Goal: Task Accomplishment & Management: Use online tool/utility

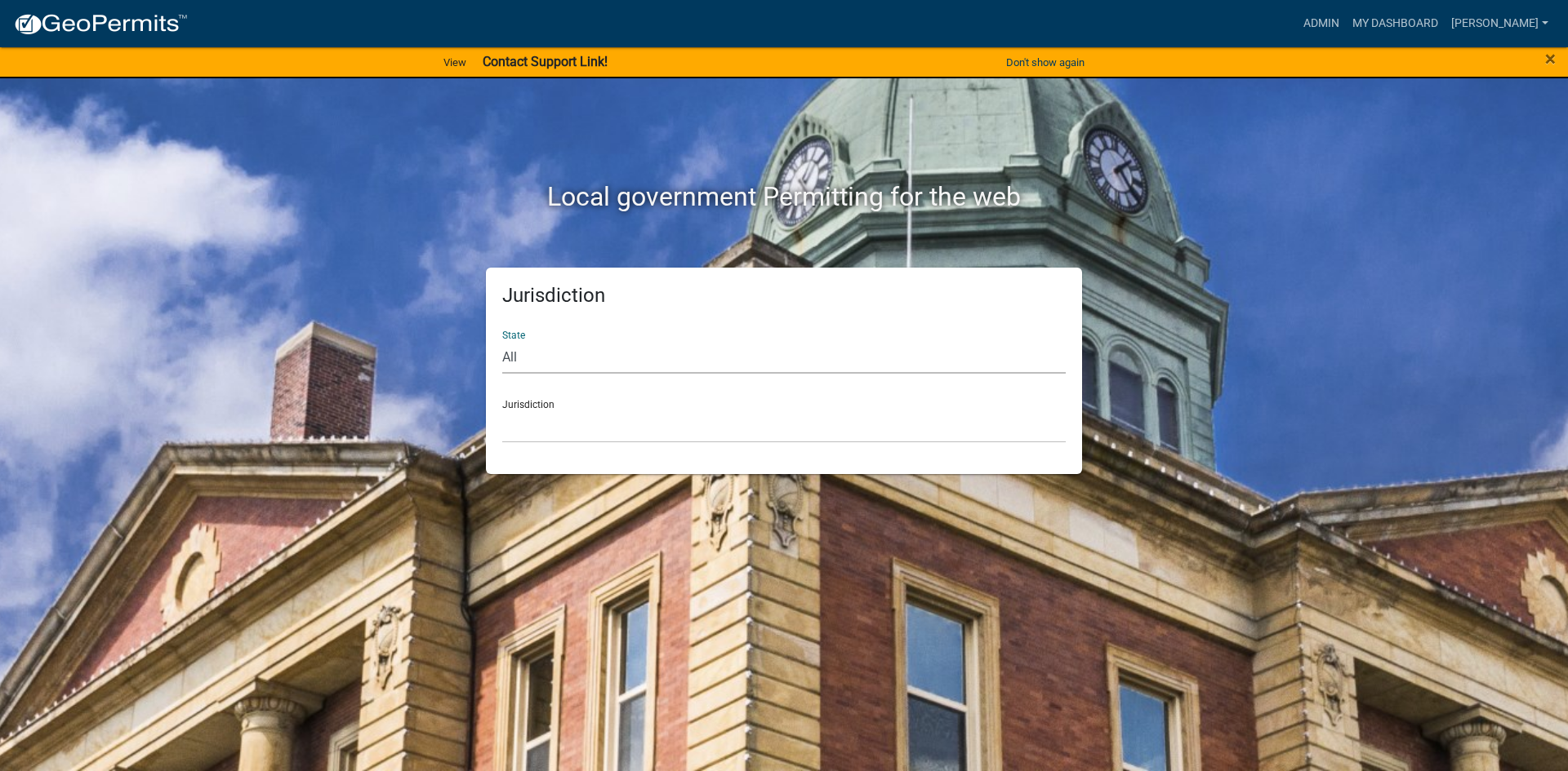
click at [590, 348] on select "All [US_STATE] [US_STATE] [US_STATE] [US_STATE] [US_STATE] [US_STATE] [US_STATE…" at bounding box center [784, 357] width 564 height 34
select select "[US_STATE]"
click at [502, 341] on select "All [US_STATE] [US_STATE] [US_STATE] [US_STATE] [US_STATE] [US_STATE] [US_STATE…" at bounding box center [784, 357] width 564 height 34
click at [544, 425] on select "[GEOGRAPHIC_DATA], [US_STATE] [GEOGRAPHIC_DATA], [US_STATE] [GEOGRAPHIC_DATA], …" at bounding box center [784, 426] width 564 height 34
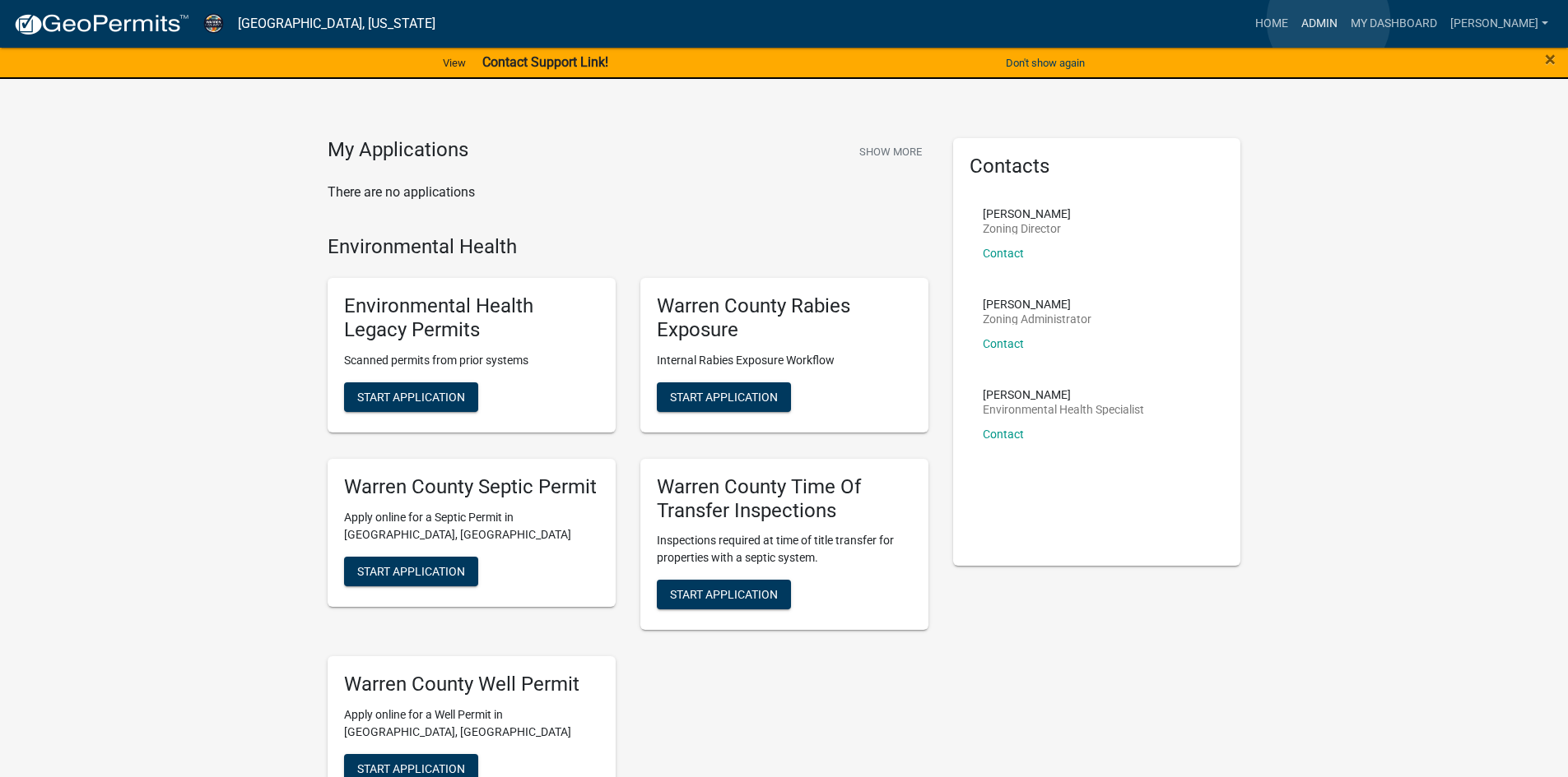
click at [1328, 20] on link "Admin" at bounding box center [1319, 24] width 49 height 31
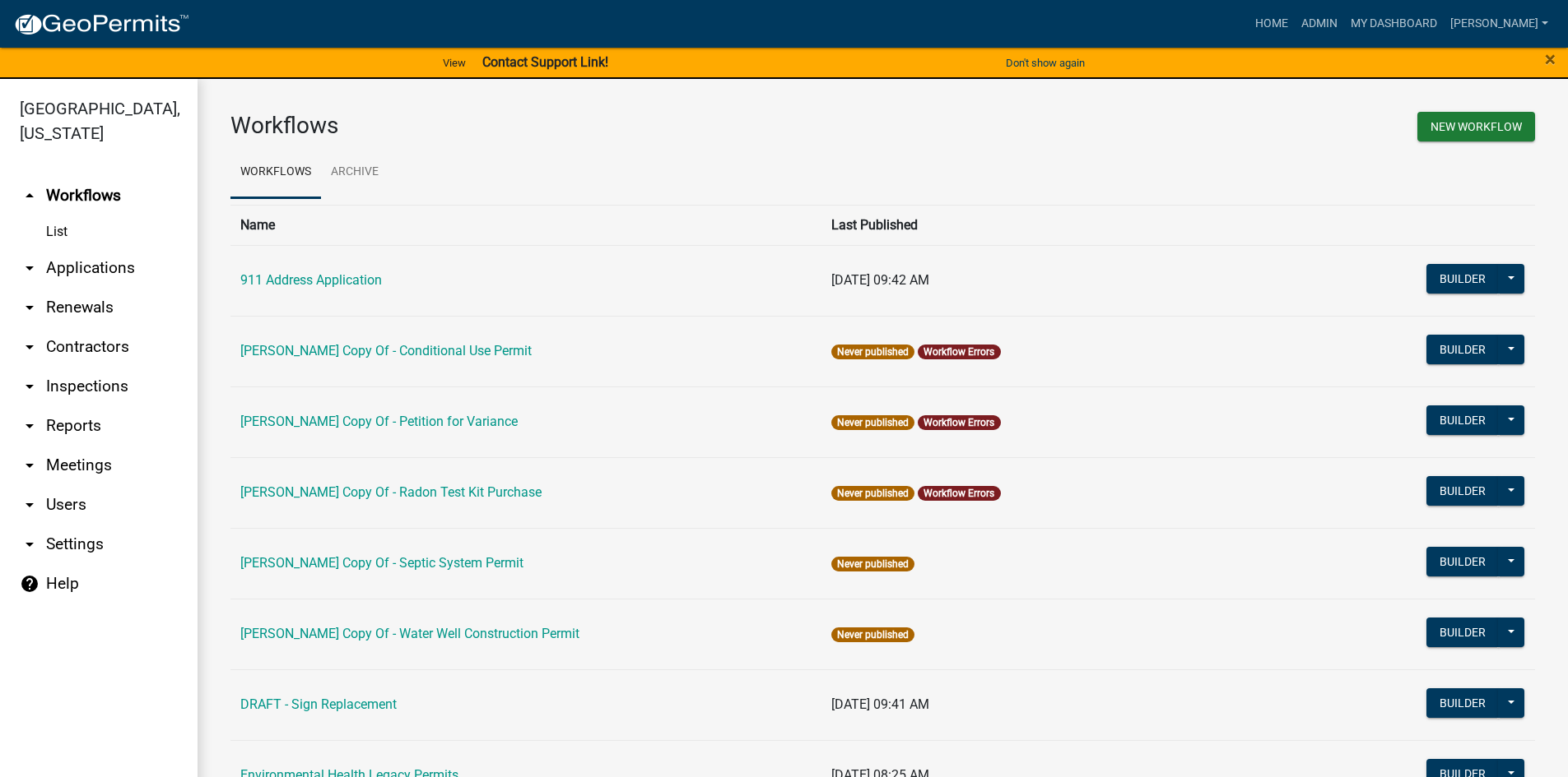
click at [76, 407] on link "arrow_drop_down Reports" at bounding box center [98, 426] width 197 height 40
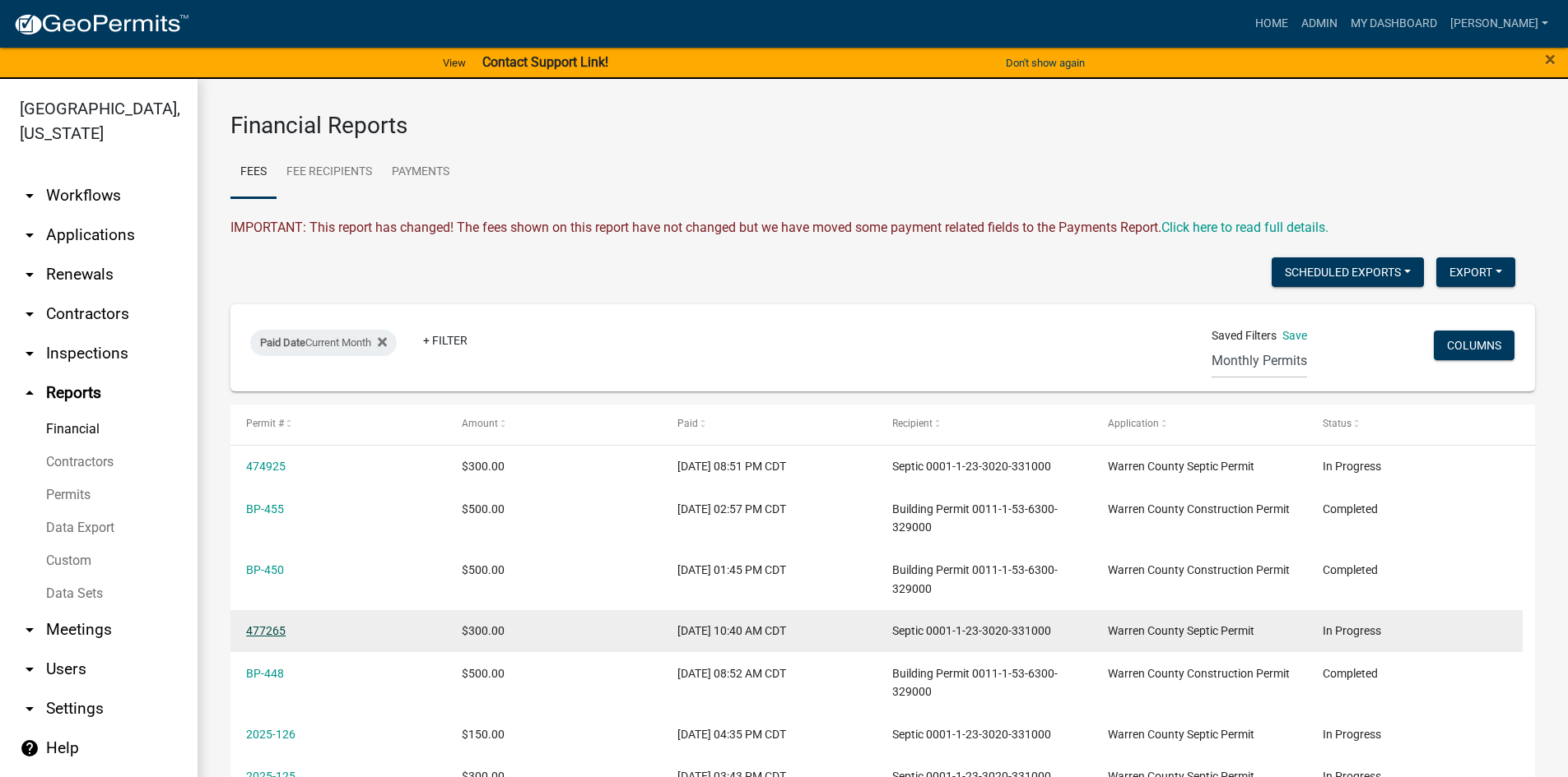
click at [269, 632] on link "477265" at bounding box center [265, 631] width 40 height 14
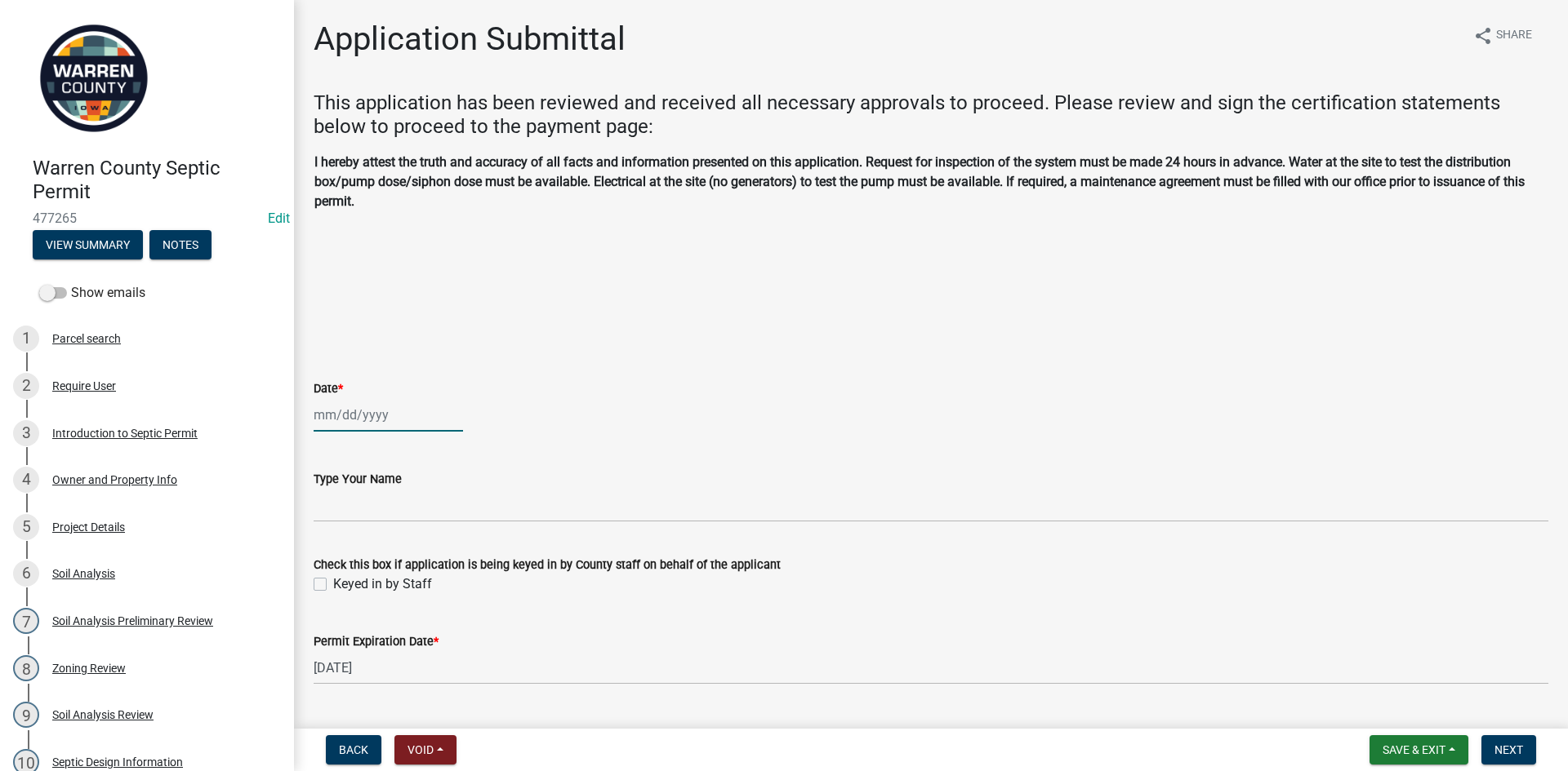
click at [406, 421] on div at bounding box center [389, 415] width 150 height 34
select select "9"
select select "2025"
click at [380, 555] on div "17" at bounding box center [382, 554] width 26 height 26
type input "[DATE]"
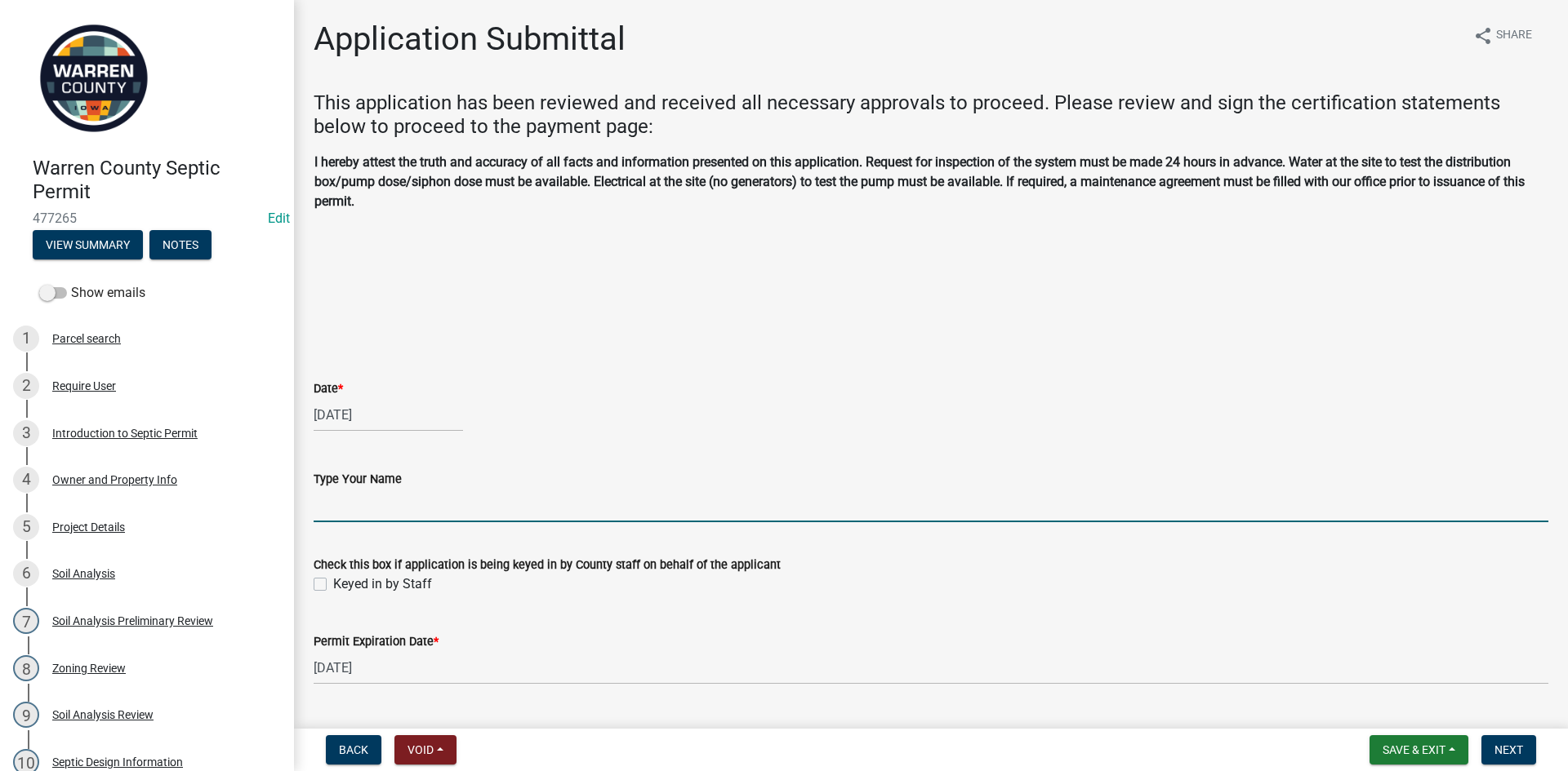
click at [399, 501] on input "Type Your Name" at bounding box center [931, 506] width 1235 height 34
type input "[PERSON_NAME]"
click at [421, 581] on label "Keyed in by Staff" at bounding box center [382, 584] width 98 height 19
click at [344, 581] on input "Keyed in by Staff" at bounding box center [338, 579] width 11 height 11
checkbox input "true"
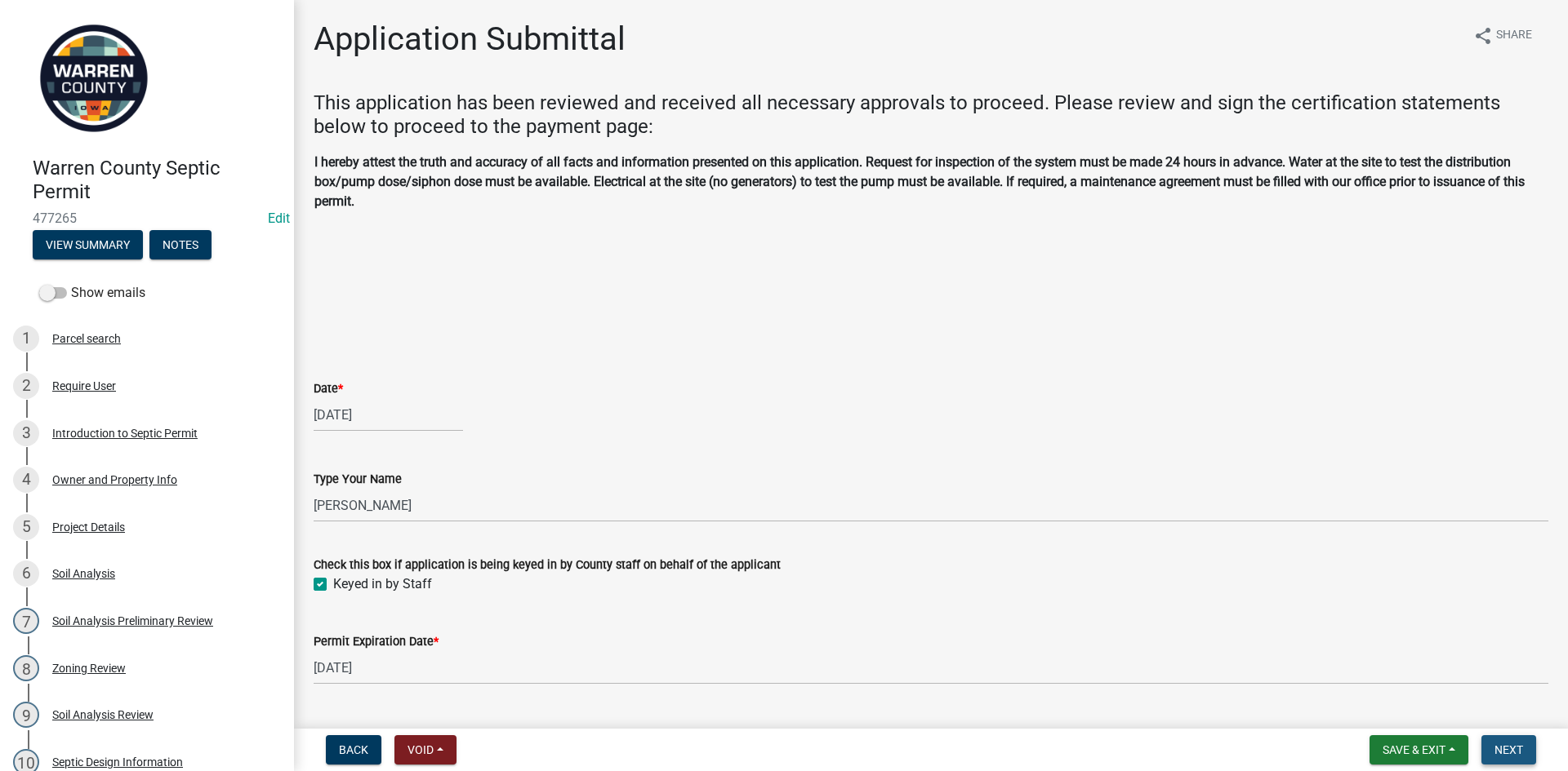
click at [1511, 744] on span "Next" at bounding box center [1509, 750] width 29 height 13
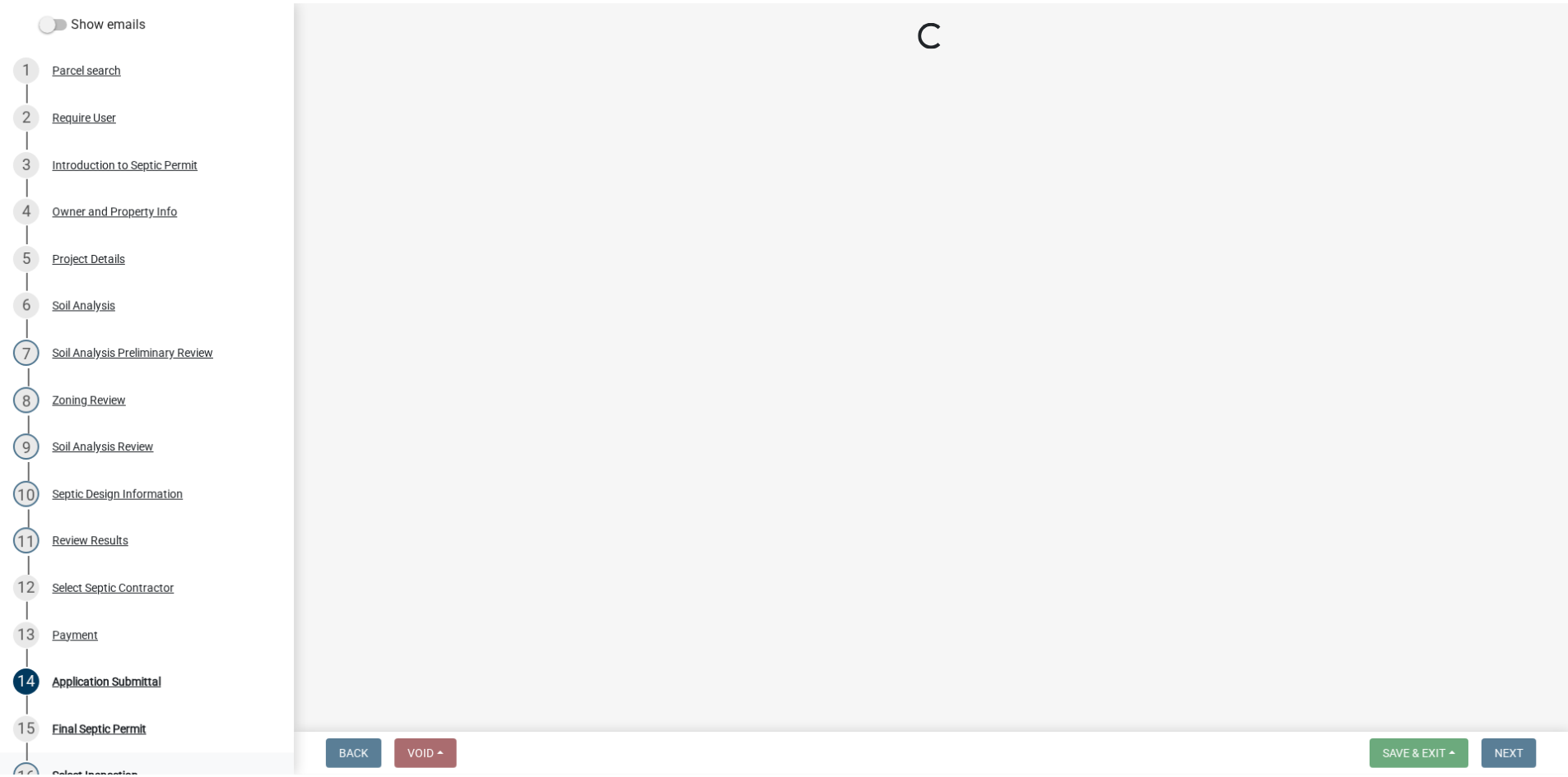
scroll to position [411, 0]
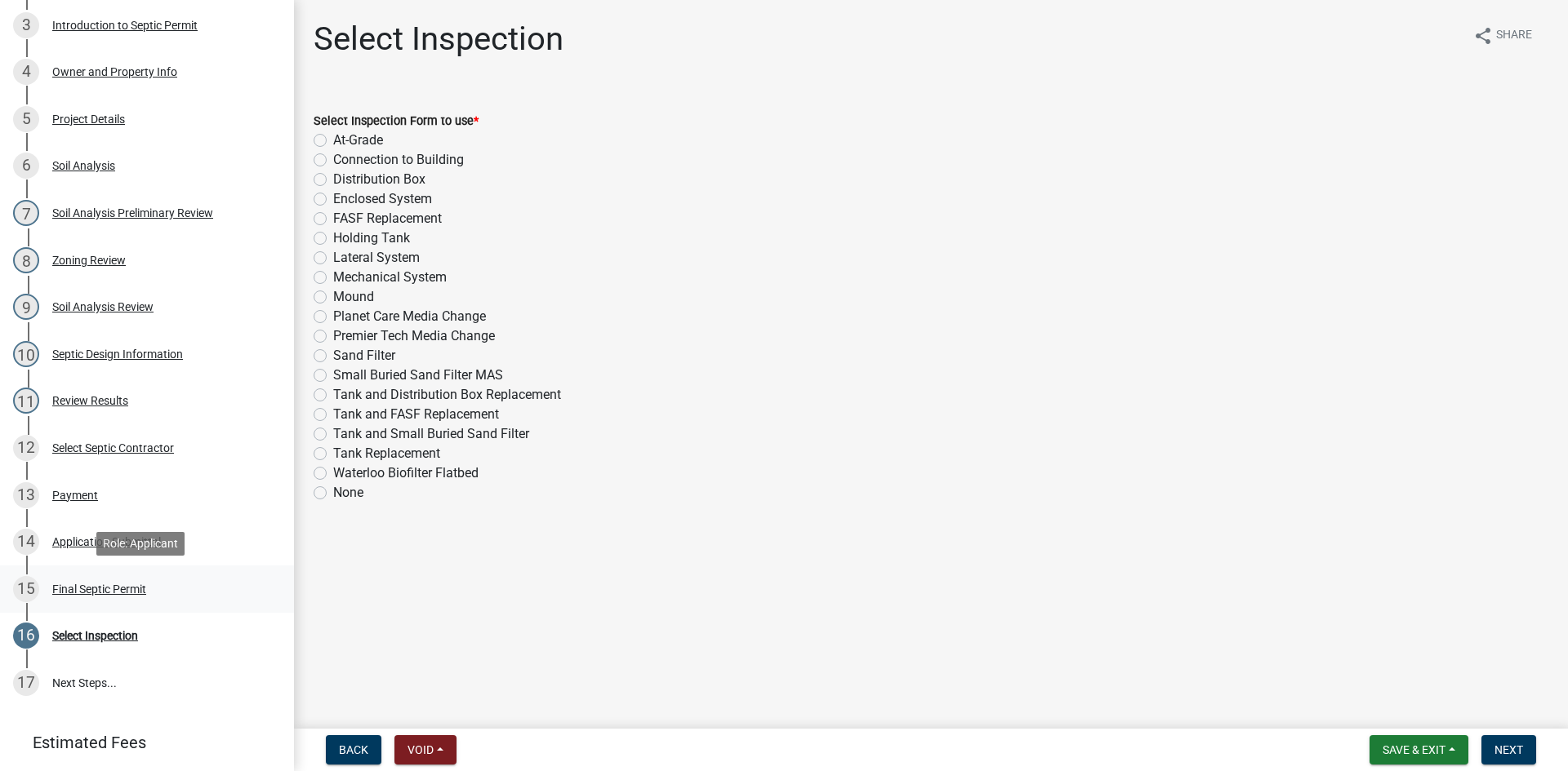
click at [78, 586] on div "Final Septic Permit" at bounding box center [99, 589] width 94 height 12
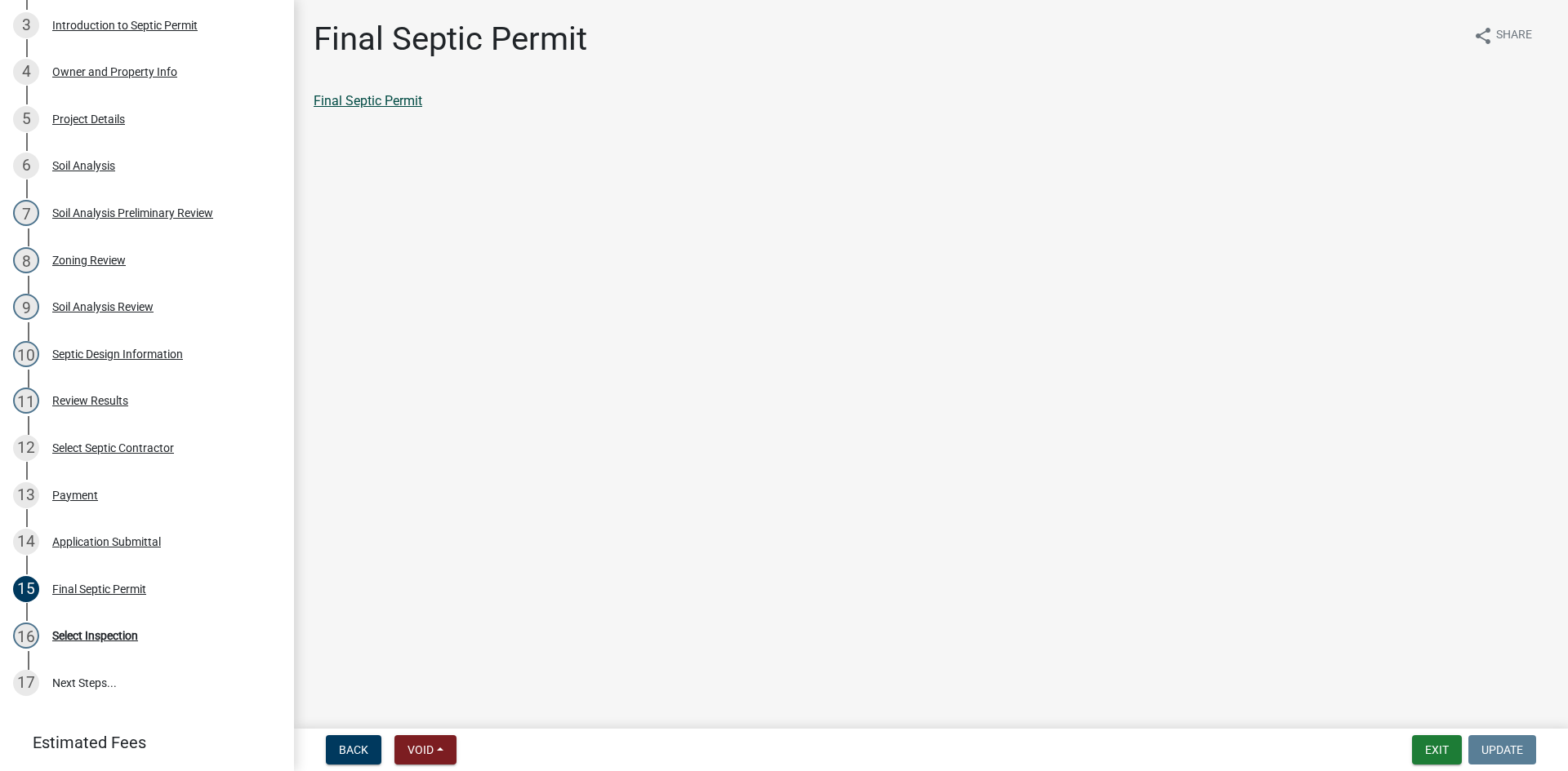
click at [401, 103] on link "Final Septic Permit" at bounding box center [368, 101] width 109 height 15
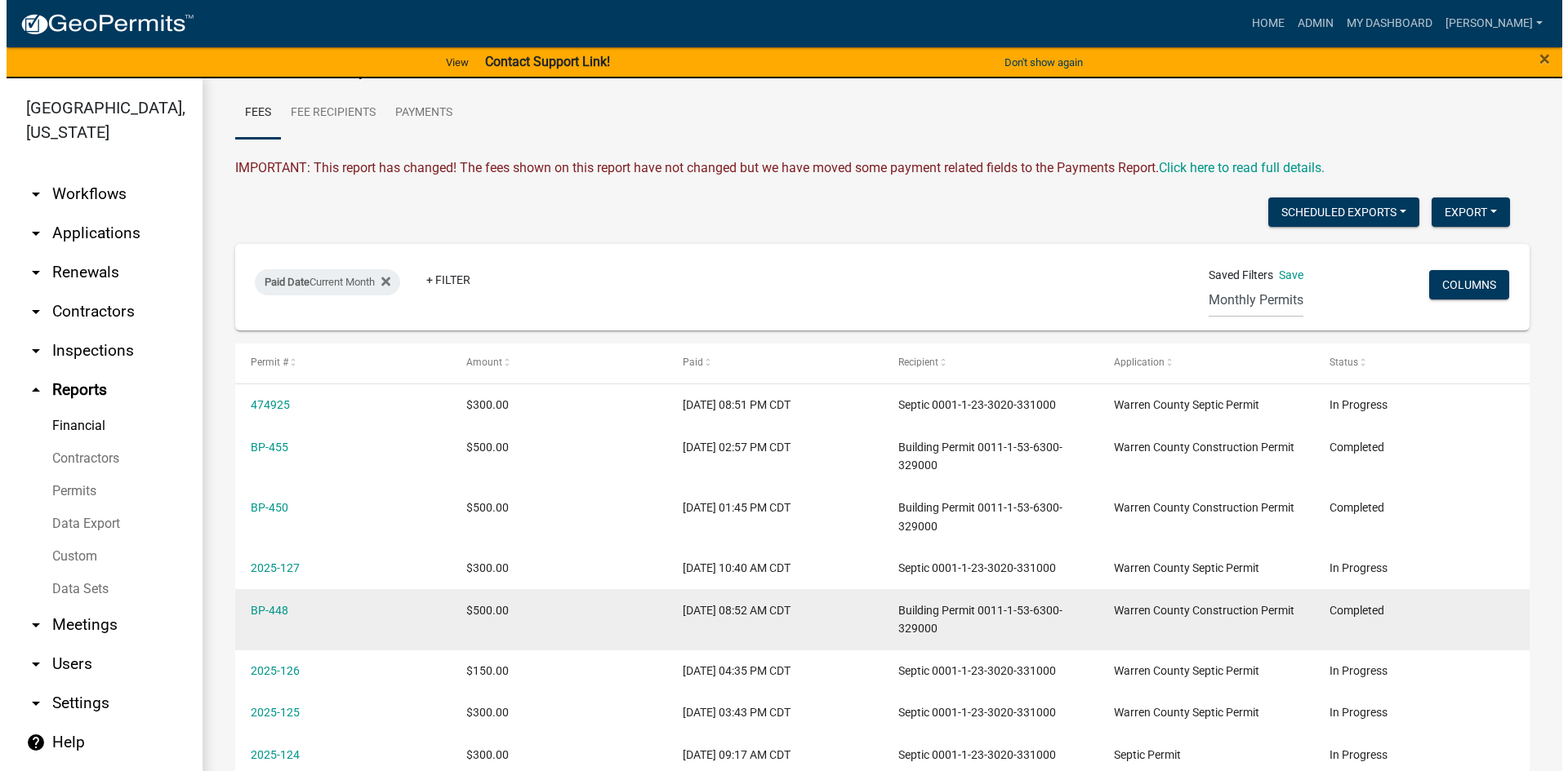
scroll to position [163, 0]
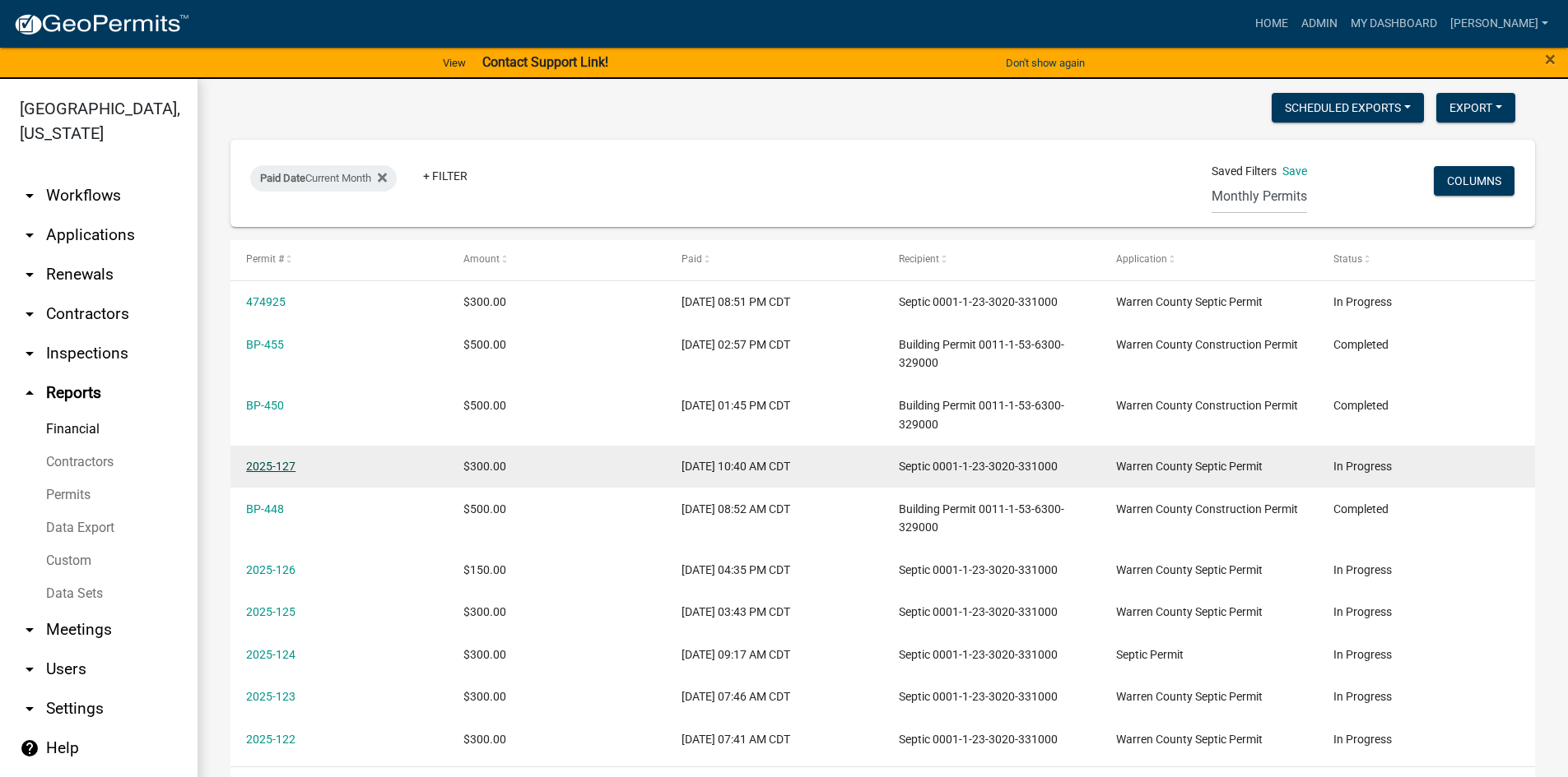
click at [259, 466] on link "2025-127" at bounding box center [270, 467] width 49 height 14
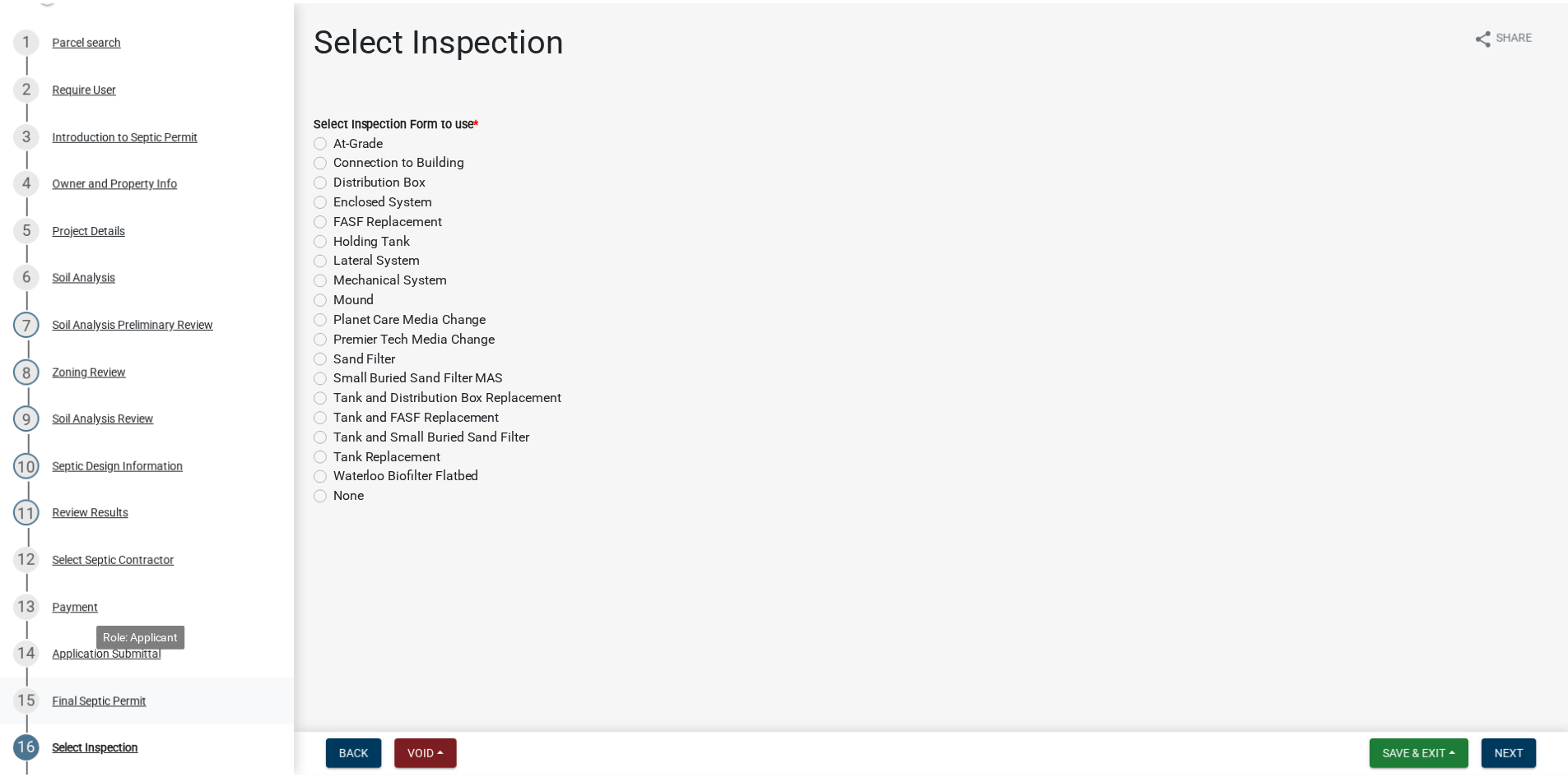
scroll to position [329, 0]
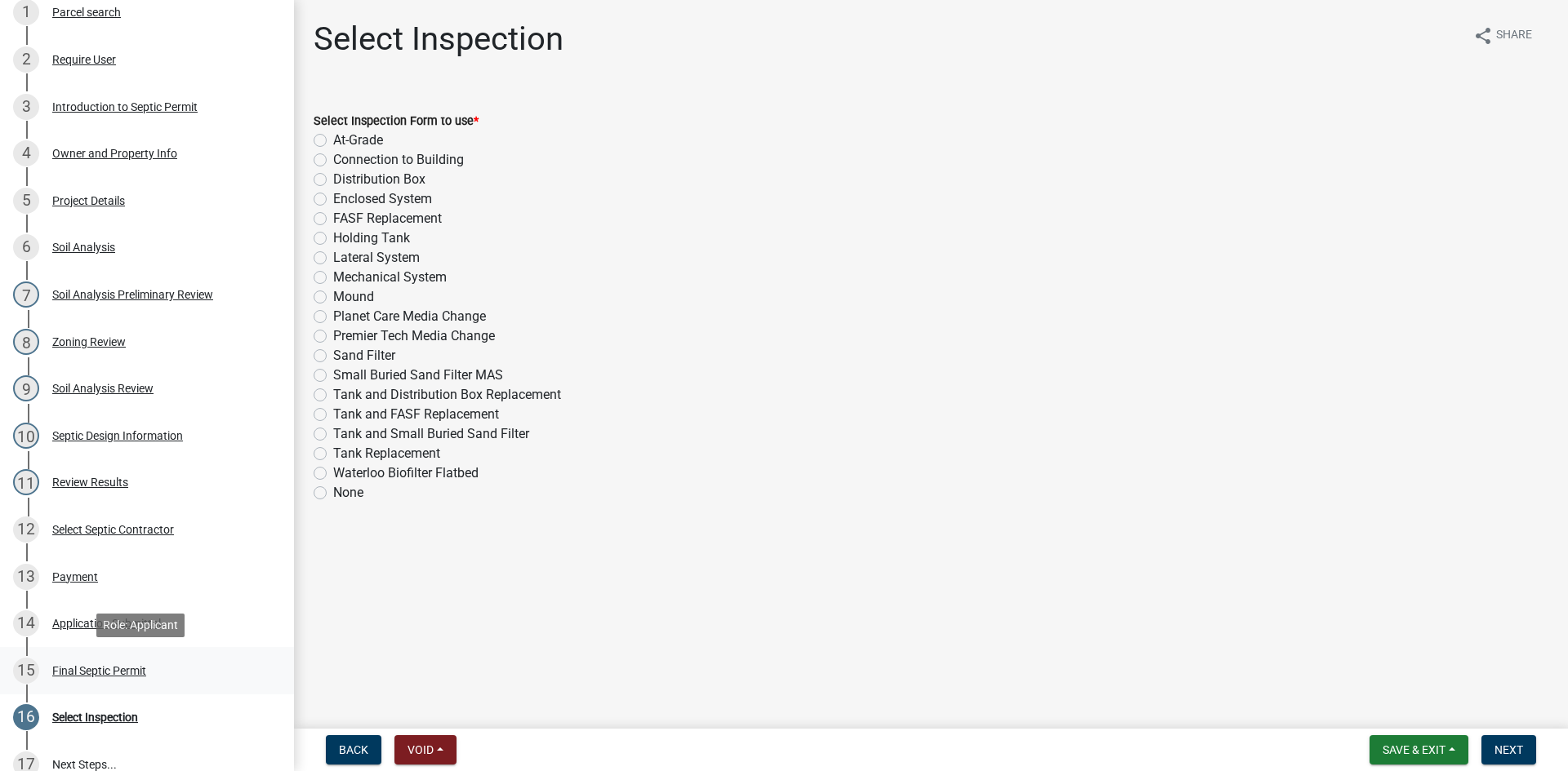
click at [113, 669] on div "Final Septic Permit" at bounding box center [99, 671] width 94 height 12
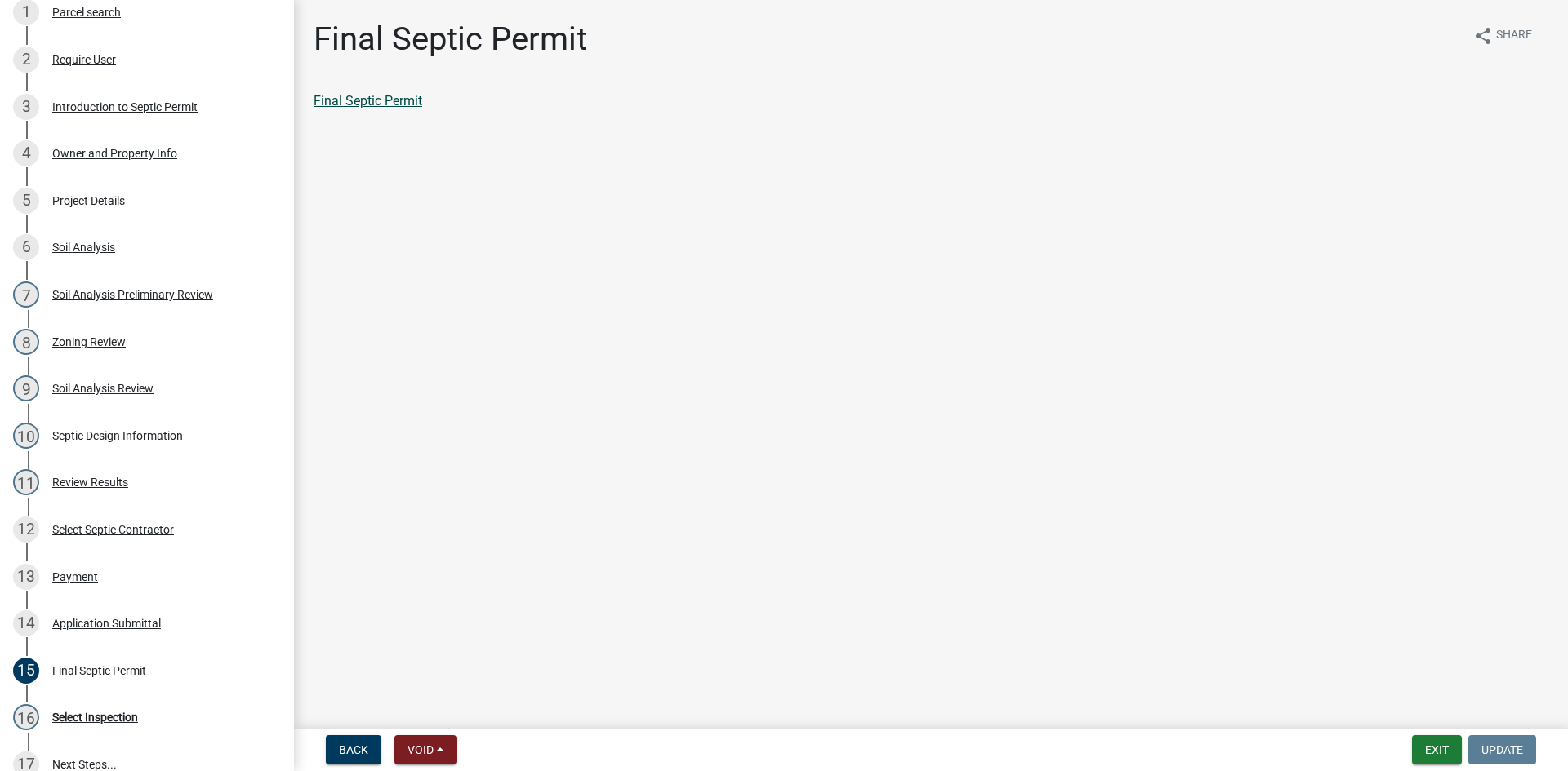
click at [395, 98] on link "Final Septic Permit" at bounding box center [368, 101] width 109 height 15
select select "0: null"
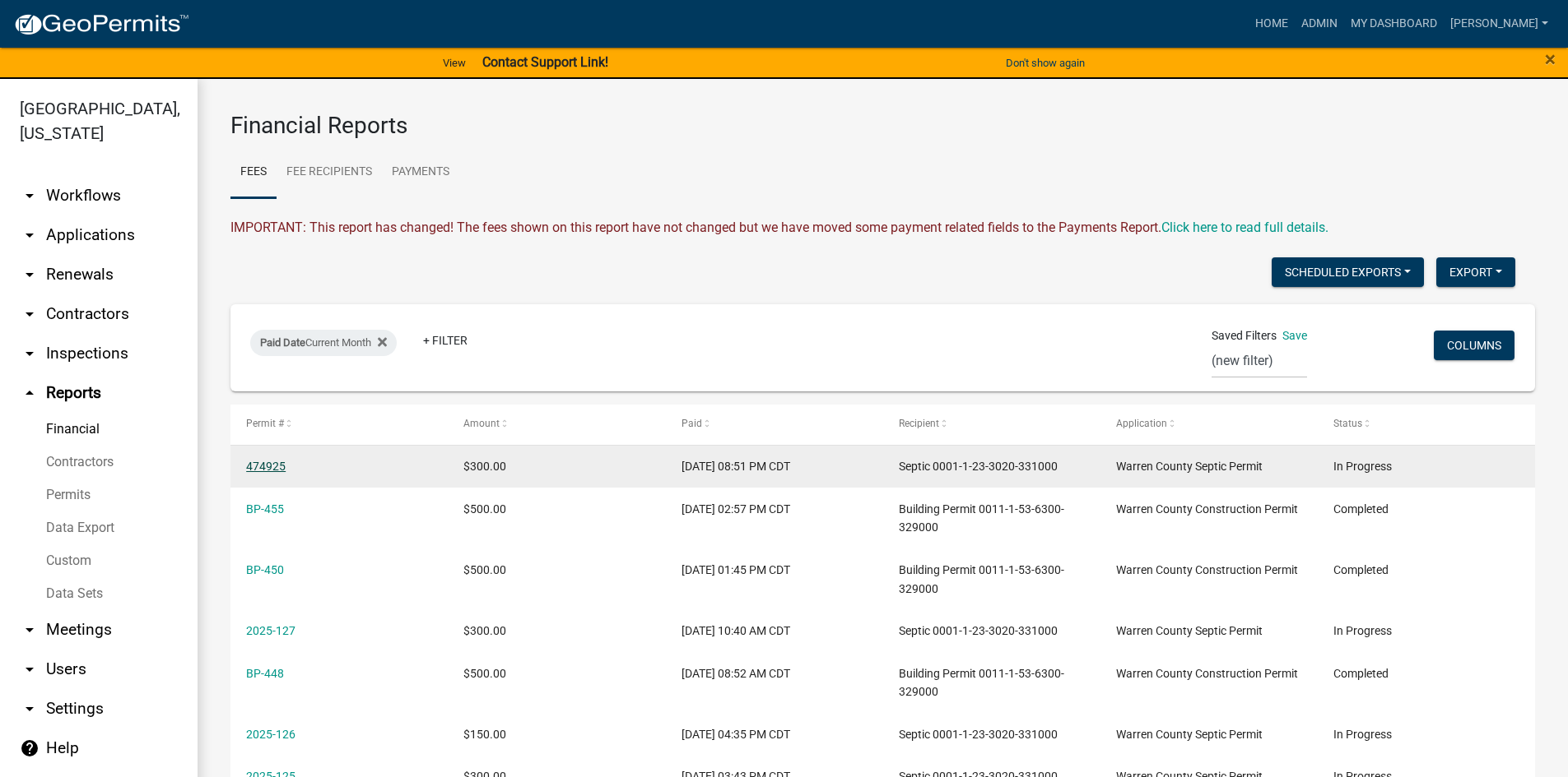
click at [278, 468] on link "474925" at bounding box center [265, 467] width 40 height 14
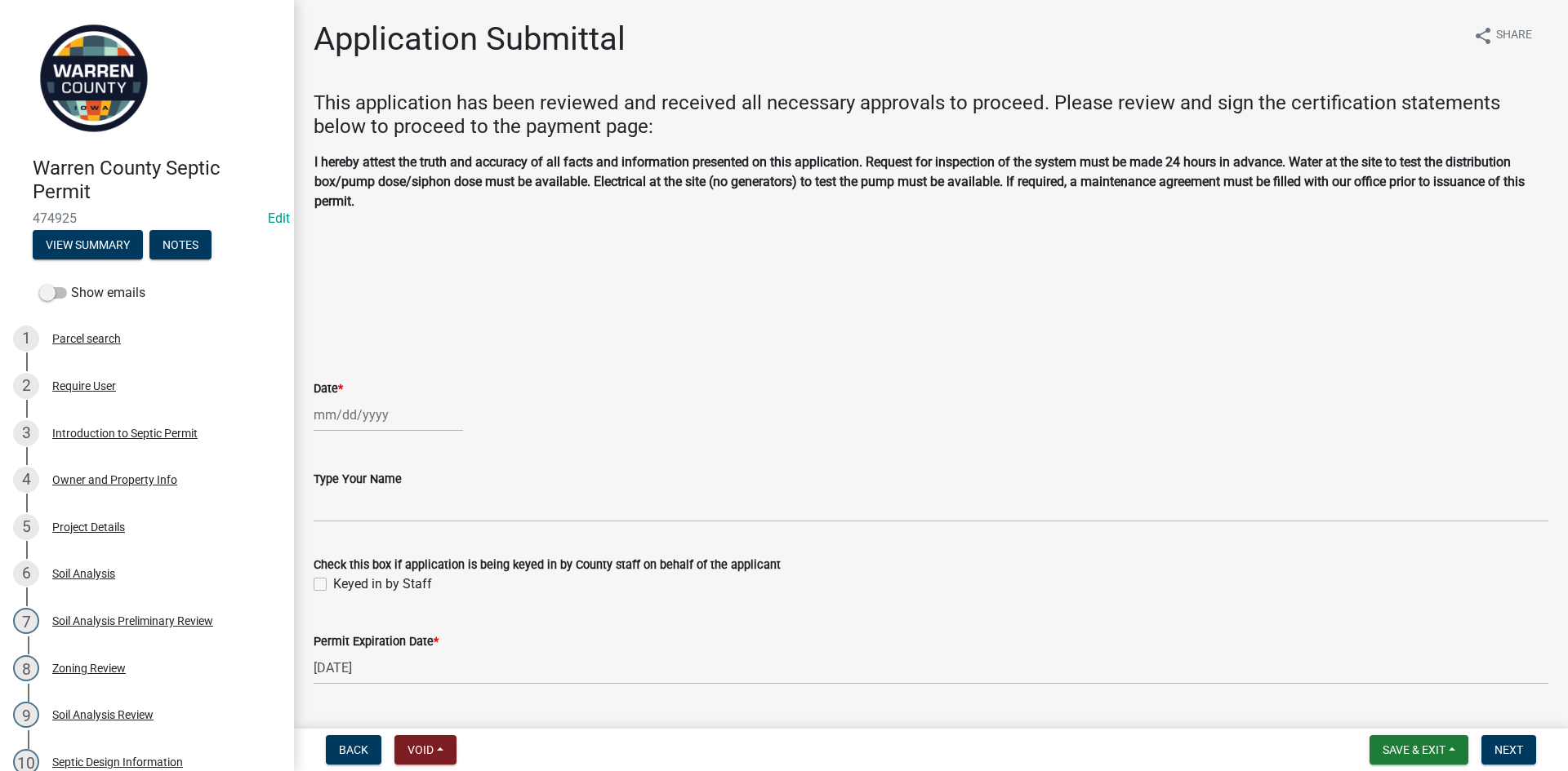
select select "9"
select select "2025"
drag, startPoint x: 394, startPoint y: 416, endPoint x: 398, endPoint y: 431, distance: 15.5
click at [394, 416] on div "[PERSON_NAME] Feb Mar Apr [PERSON_NAME][DATE] Oct Nov [DATE] 1526 1527 1528 152…" at bounding box center [389, 415] width 150 height 34
click at [380, 556] on div "17" at bounding box center [382, 554] width 26 height 26
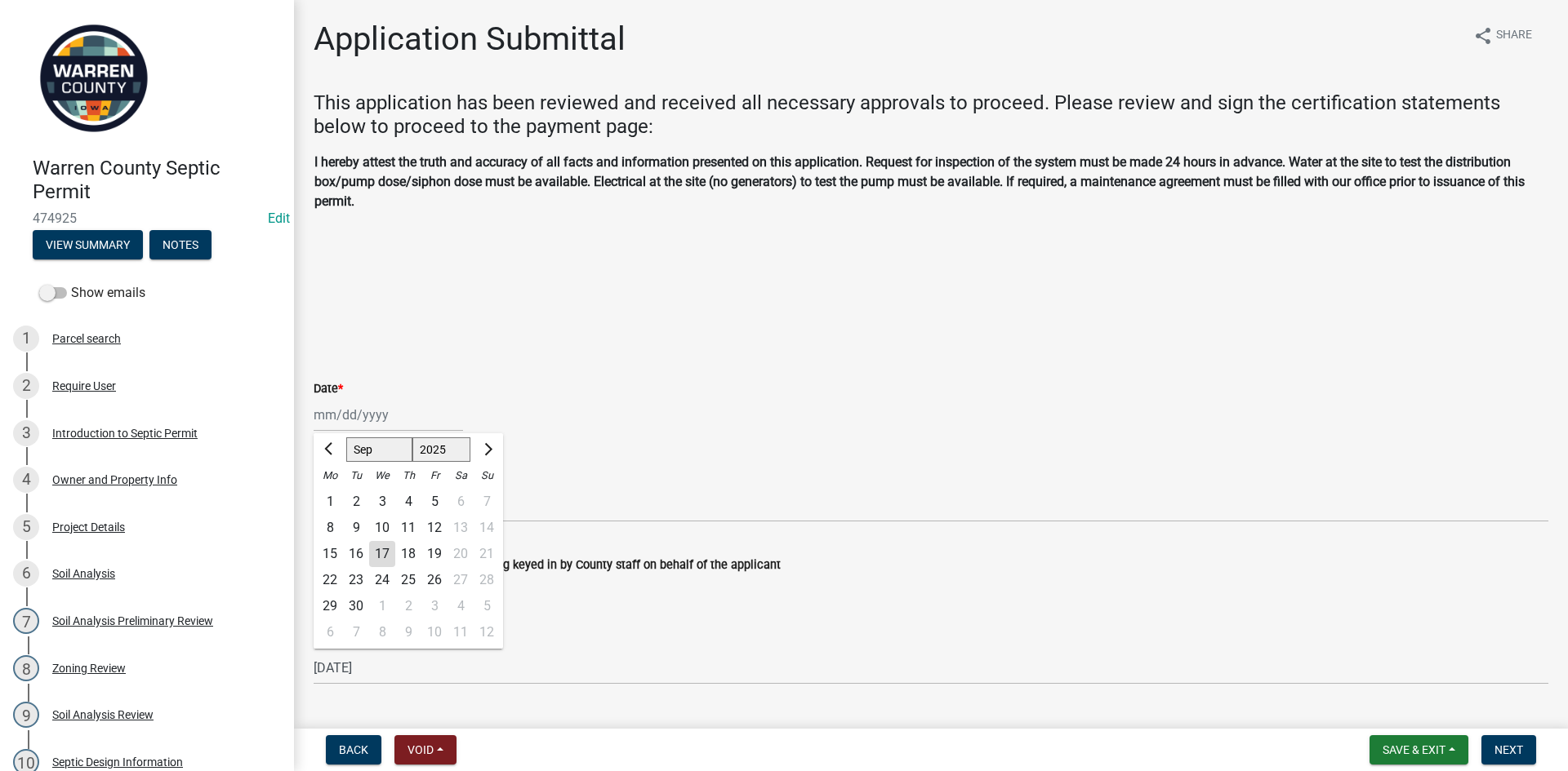
type input "[DATE]"
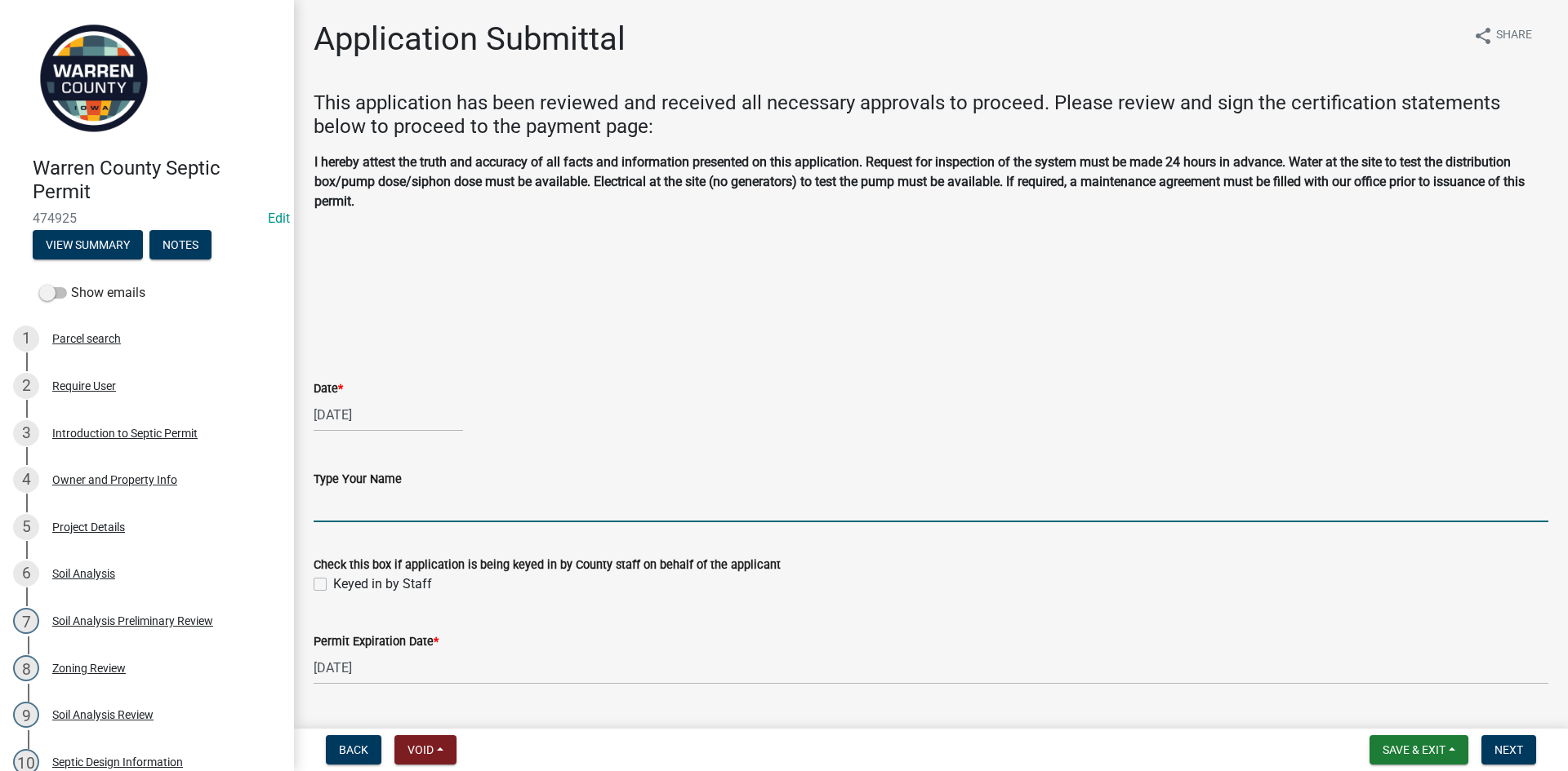
click at [397, 512] on input "Type Your Name" at bounding box center [931, 506] width 1235 height 34
type input "[PERSON_NAME]"
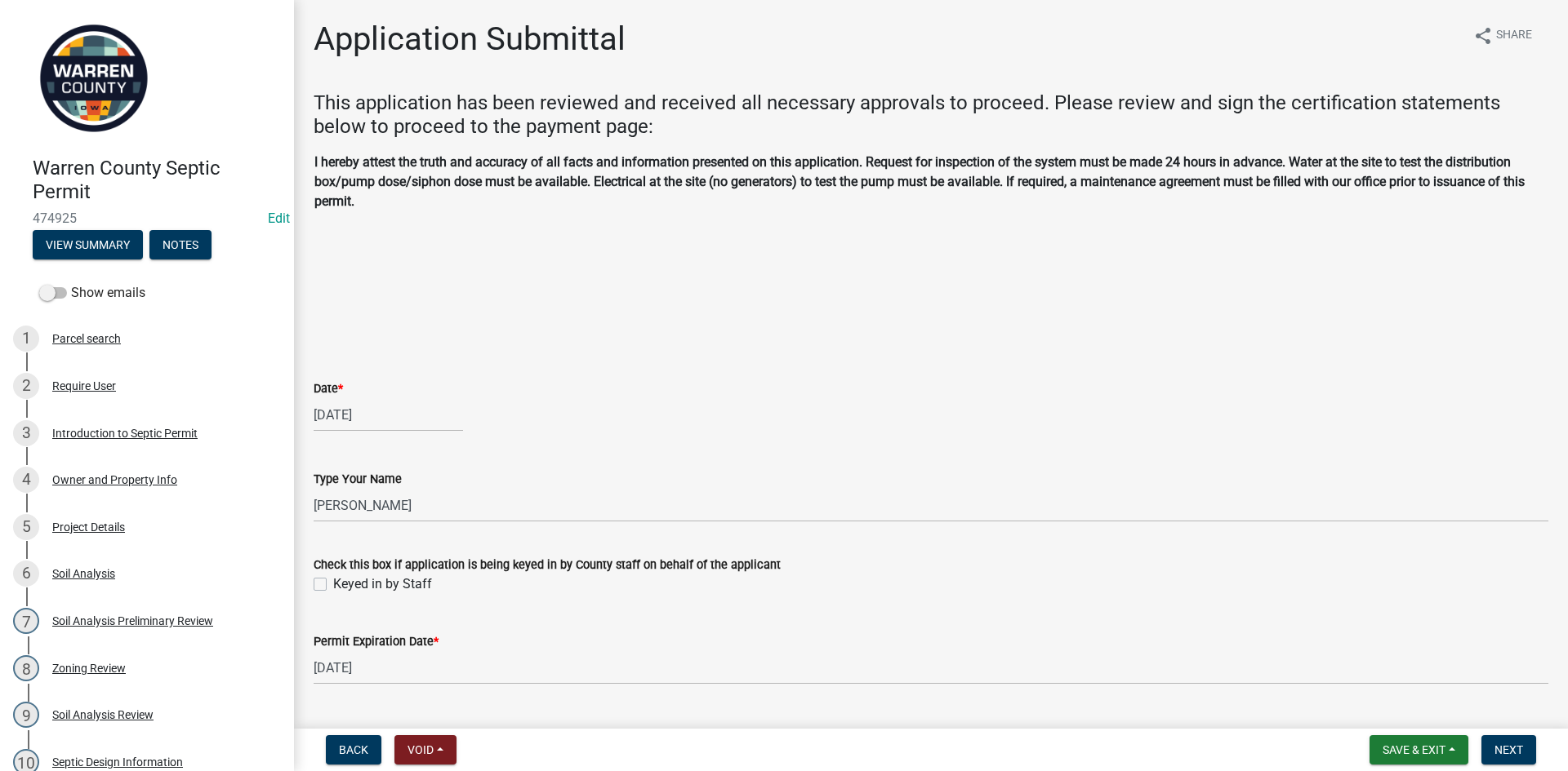
click at [411, 585] on label "Keyed in by Staff" at bounding box center [382, 584] width 98 height 19
click at [344, 585] on input "Keyed in by Staff" at bounding box center [338, 579] width 11 height 11
checkbox input "true"
click at [1528, 752] on button "Next" at bounding box center [1508, 750] width 55 height 29
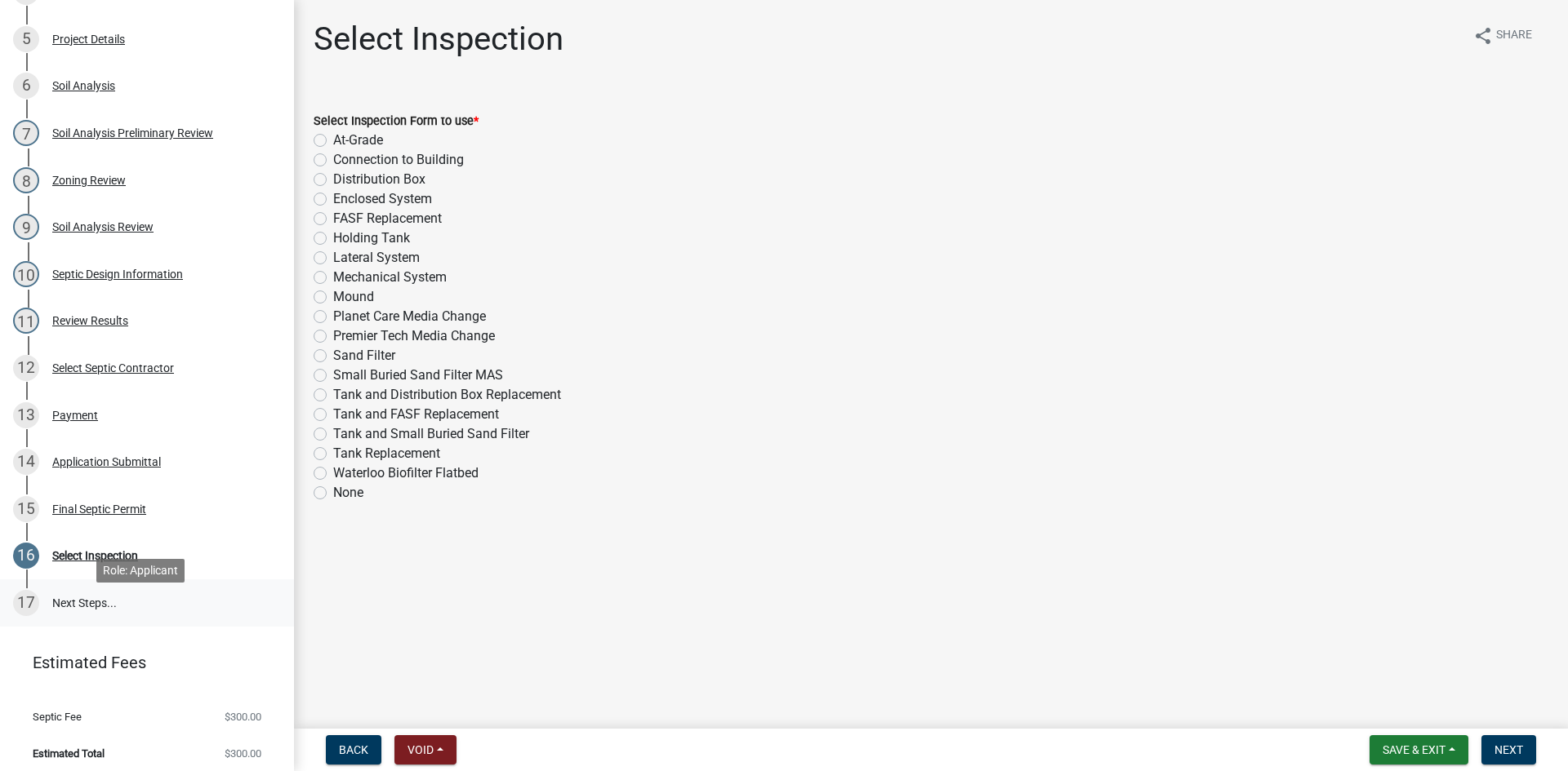
scroll to position [490, 0]
click at [82, 507] on div "Final Septic Permit" at bounding box center [99, 508] width 94 height 12
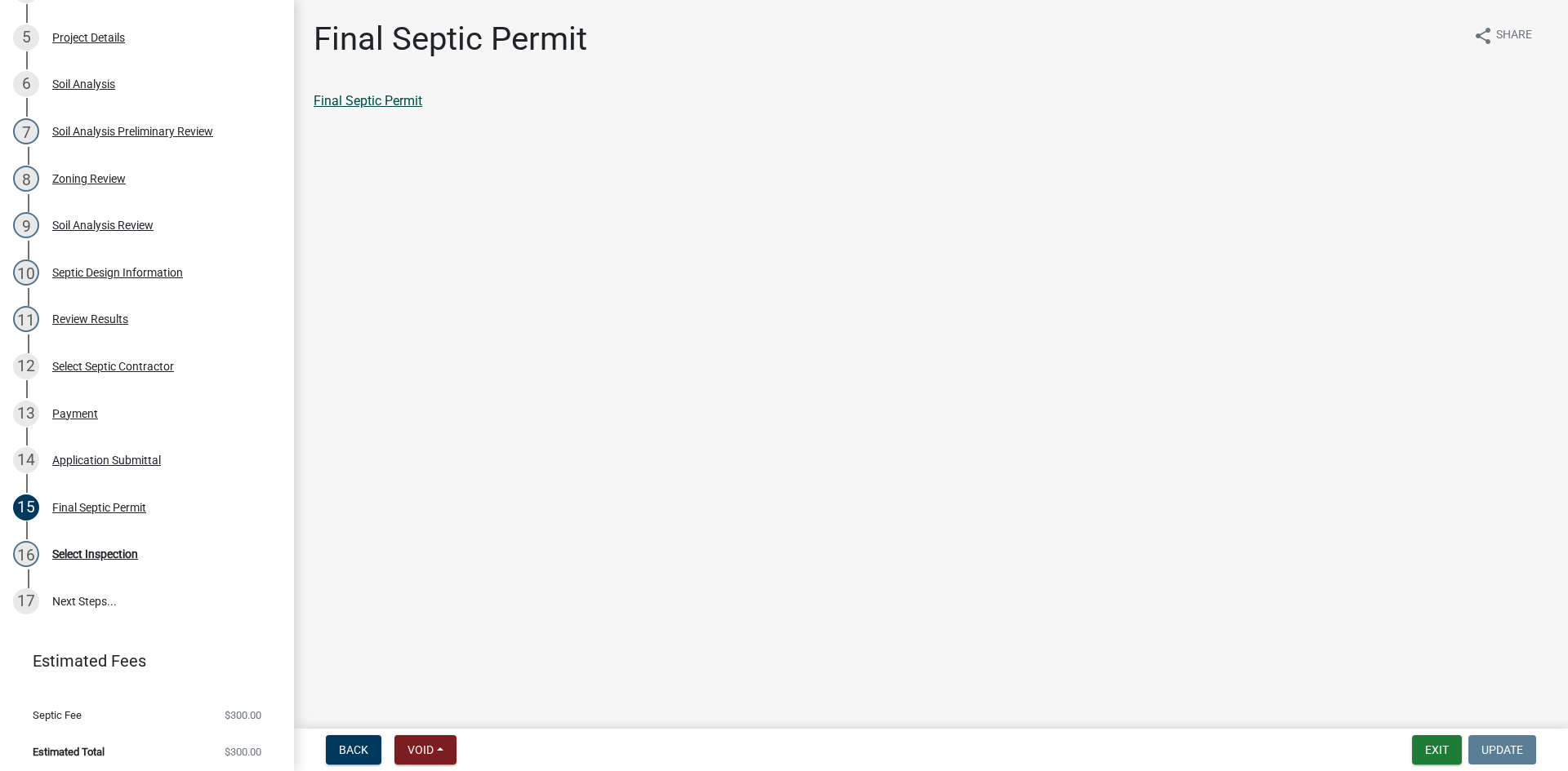
click at [365, 103] on link "Final Septic Permit" at bounding box center [368, 101] width 109 height 15
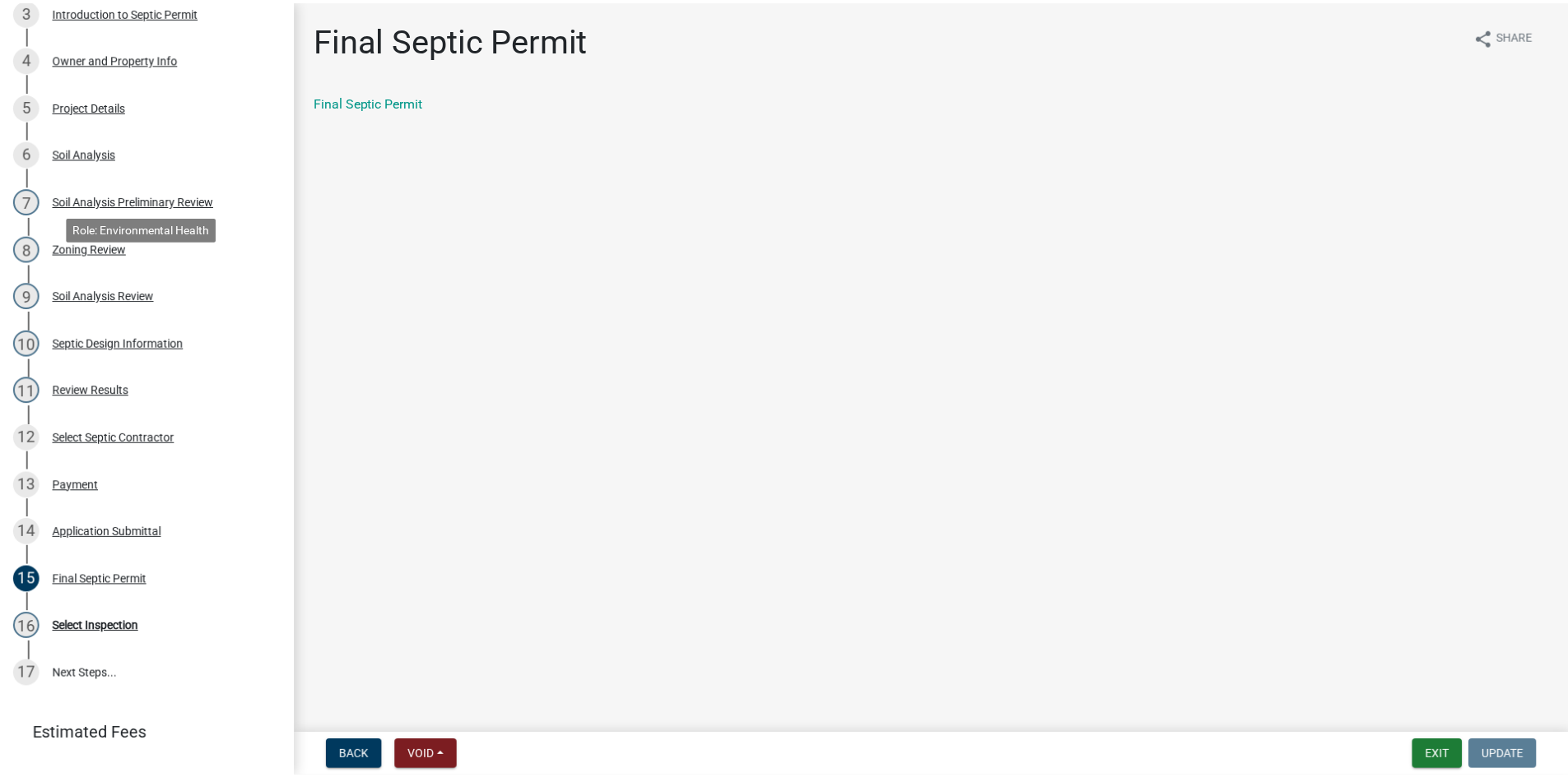
scroll to position [164, 0]
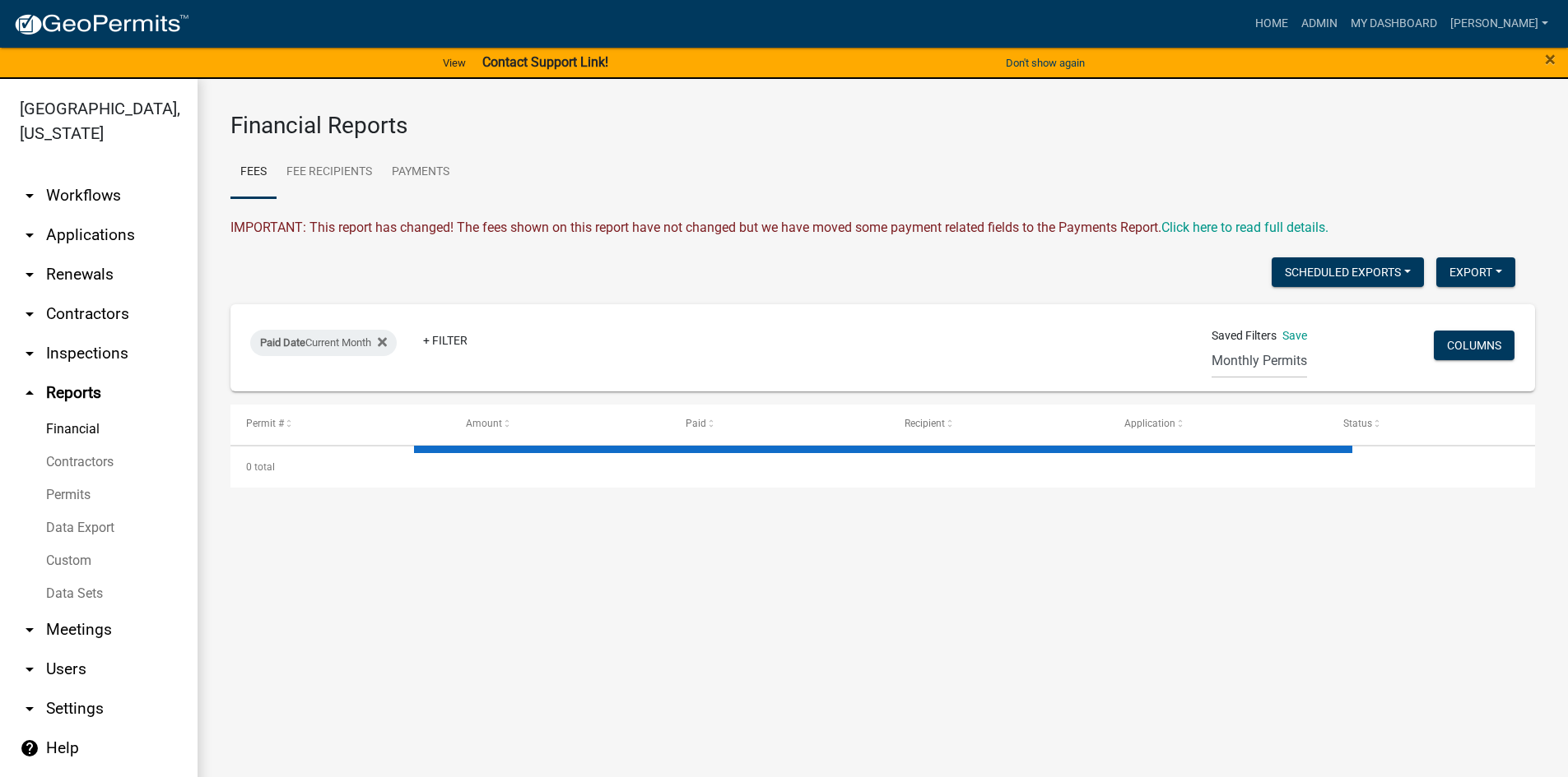
click at [26, 225] on icon "arrow_drop_down" at bounding box center [29, 235] width 19 height 19
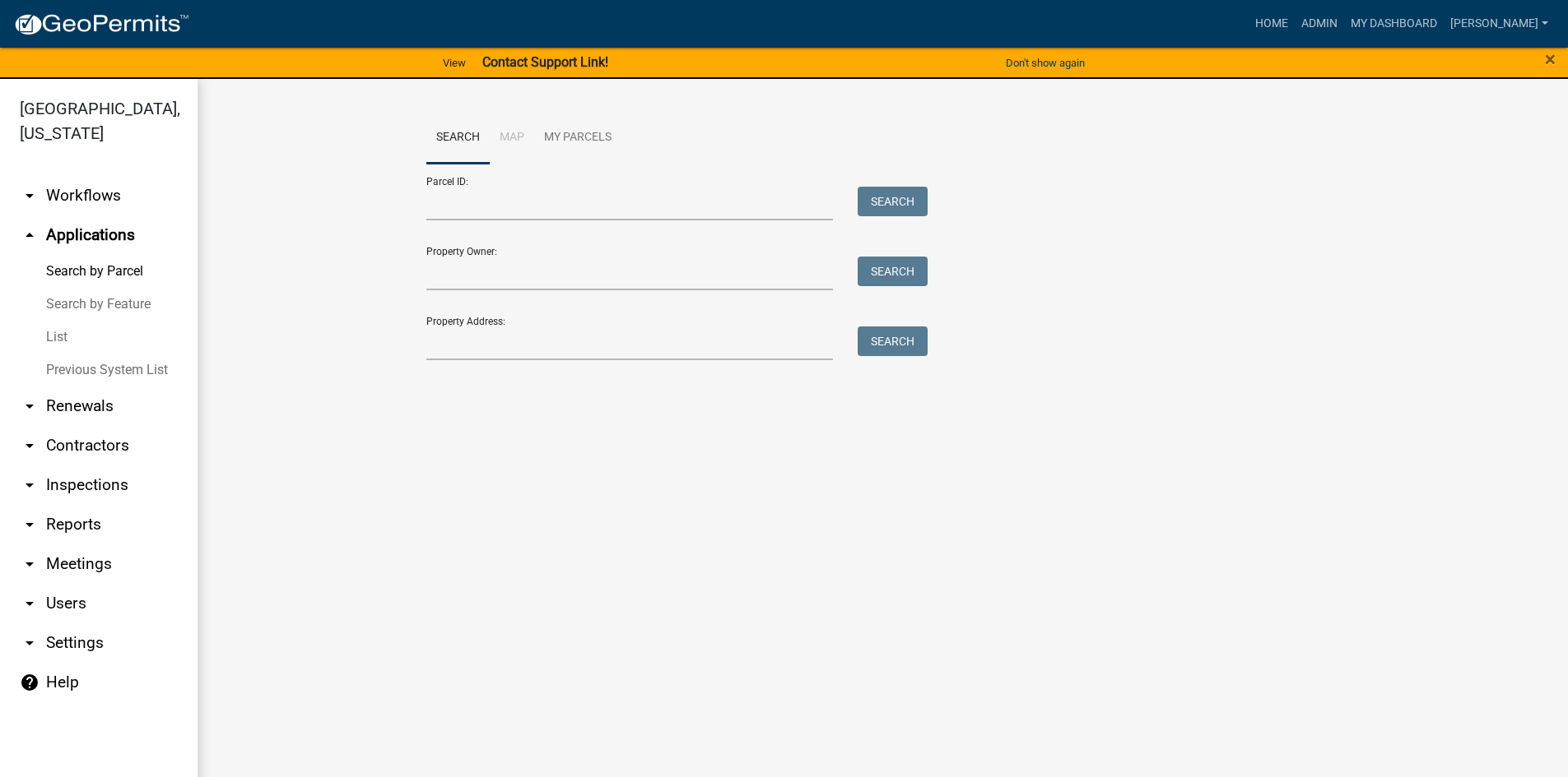
click at [58, 321] on link "List" at bounding box center [98, 337] width 197 height 33
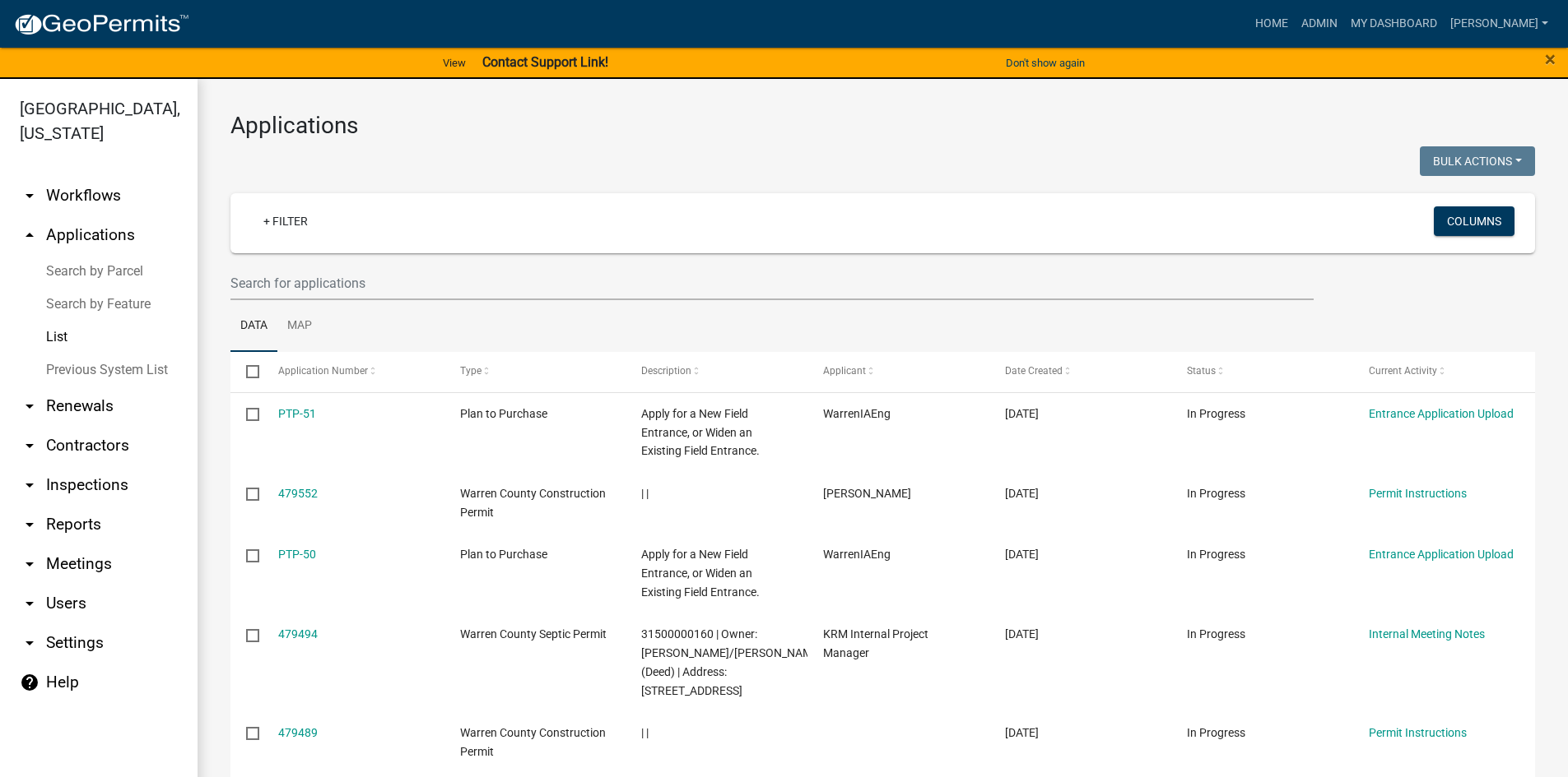
click at [345, 232] on div "+ Filter" at bounding box center [668, 224] width 860 height 34
click at [348, 287] on input "text" at bounding box center [772, 284] width 1083 height 34
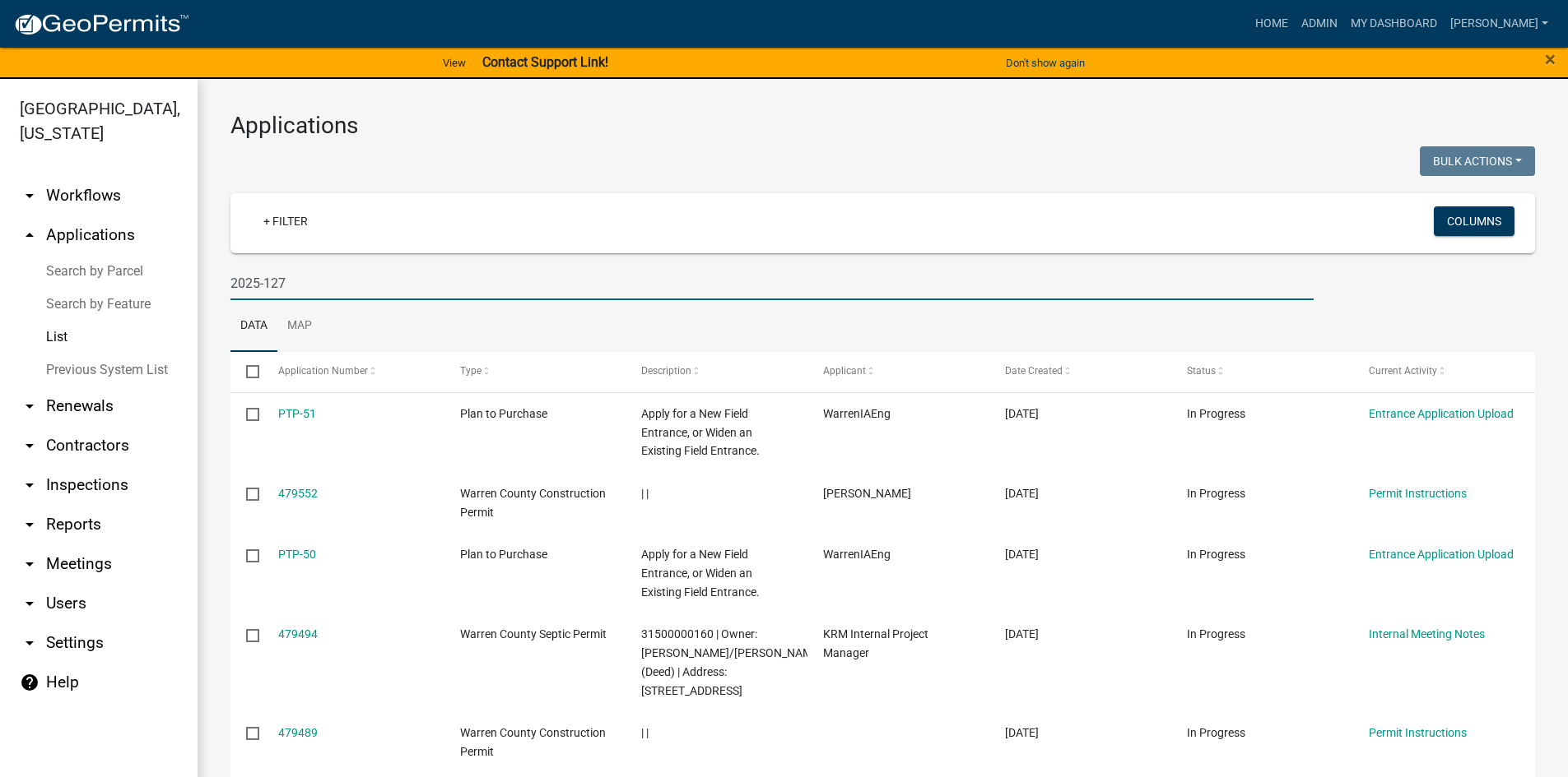
type input "2025-127"
